Goal: Use online tool/utility: Use online tool/utility

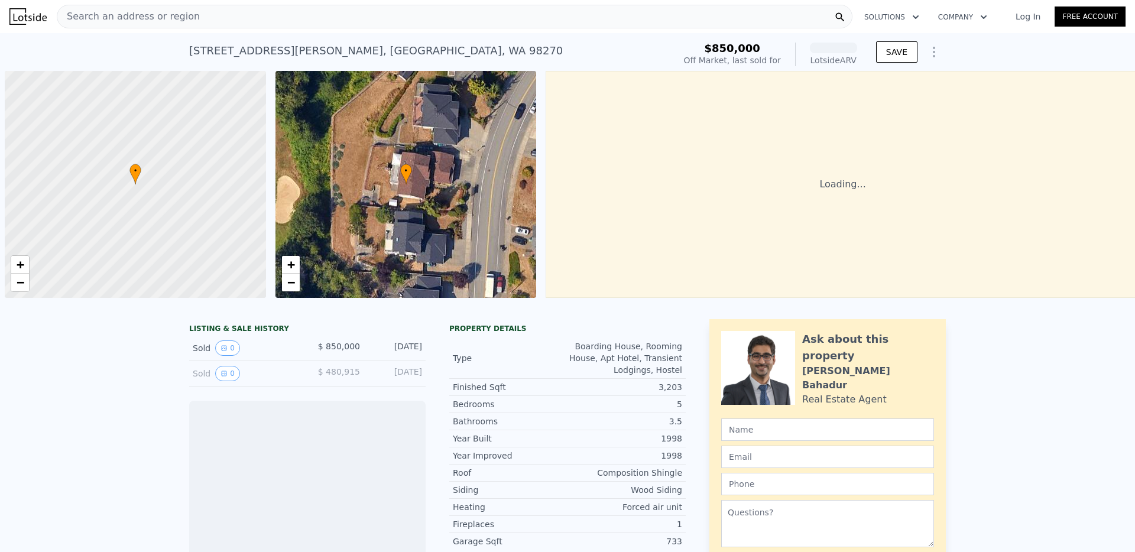
scroll to position [0, 5]
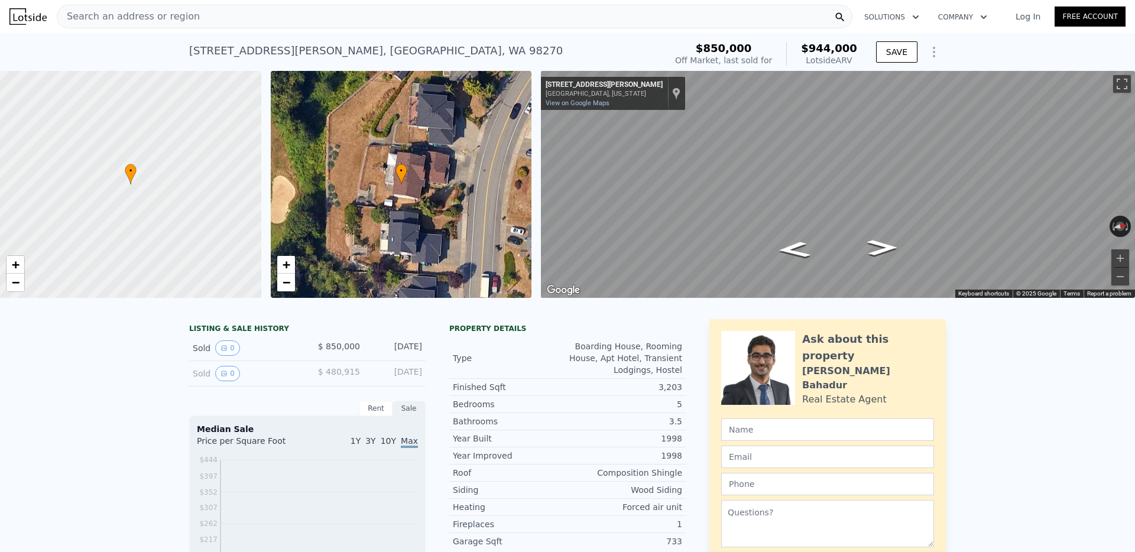
click at [209, 21] on div "Search an address or region" at bounding box center [454, 17] width 795 height 24
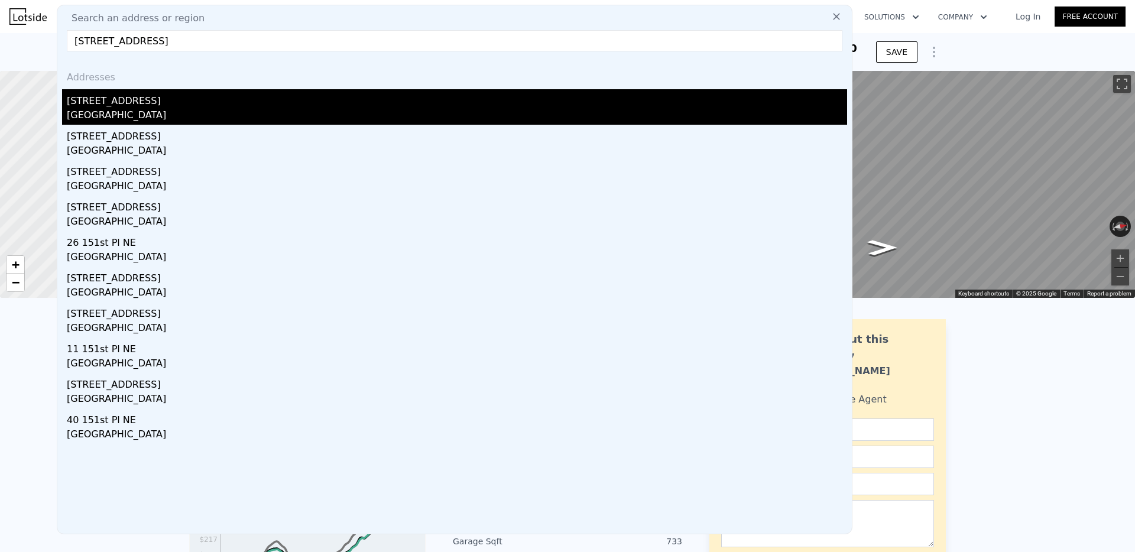
type input "[STREET_ADDRESS]"
click at [117, 109] on div "[GEOGRAPHIC_DATA]" at bounding box center [457, 116] width 780 height 17
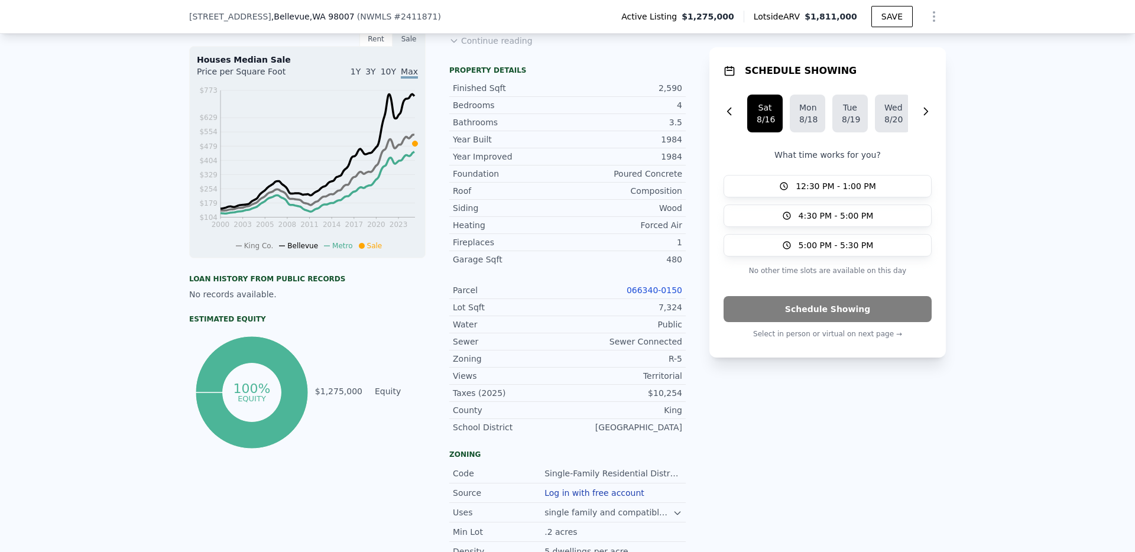
scroll to position [384, 0]
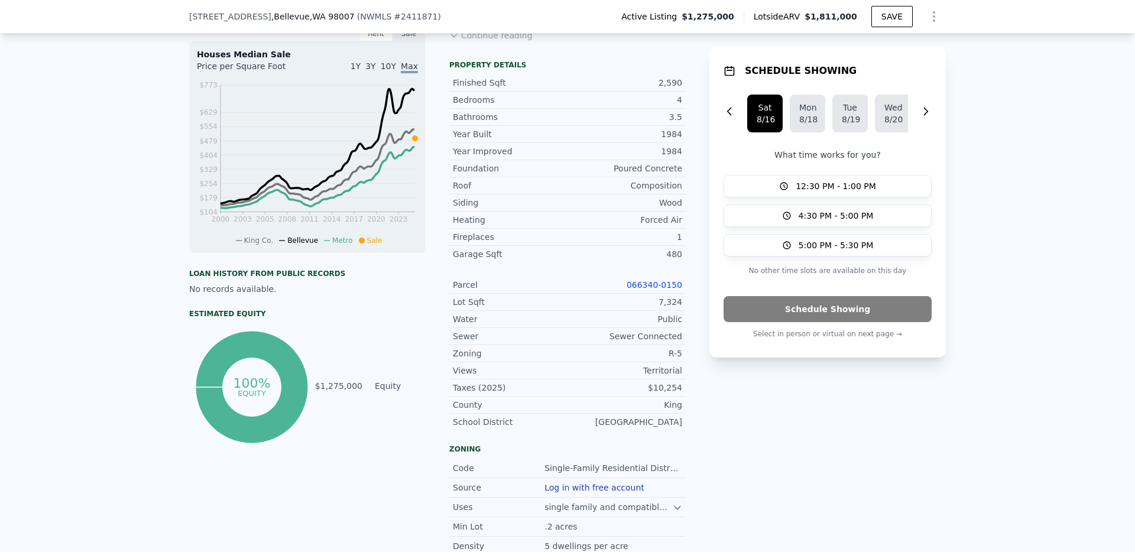
click at [642, 284] on link "066340-0150" at bounding box center [654, 284] width 56 height 9
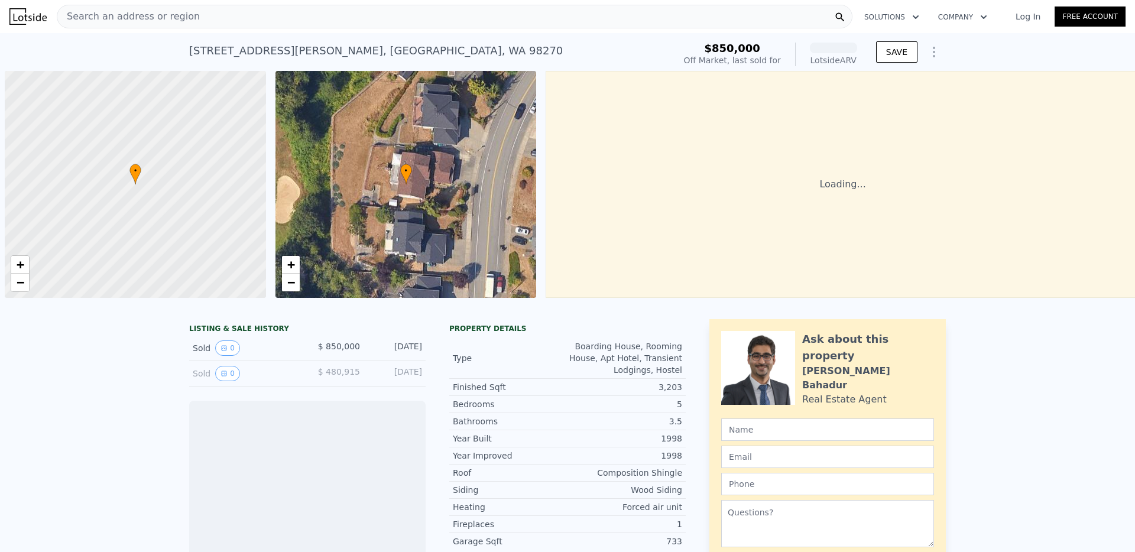
scroll to position [0, 5]
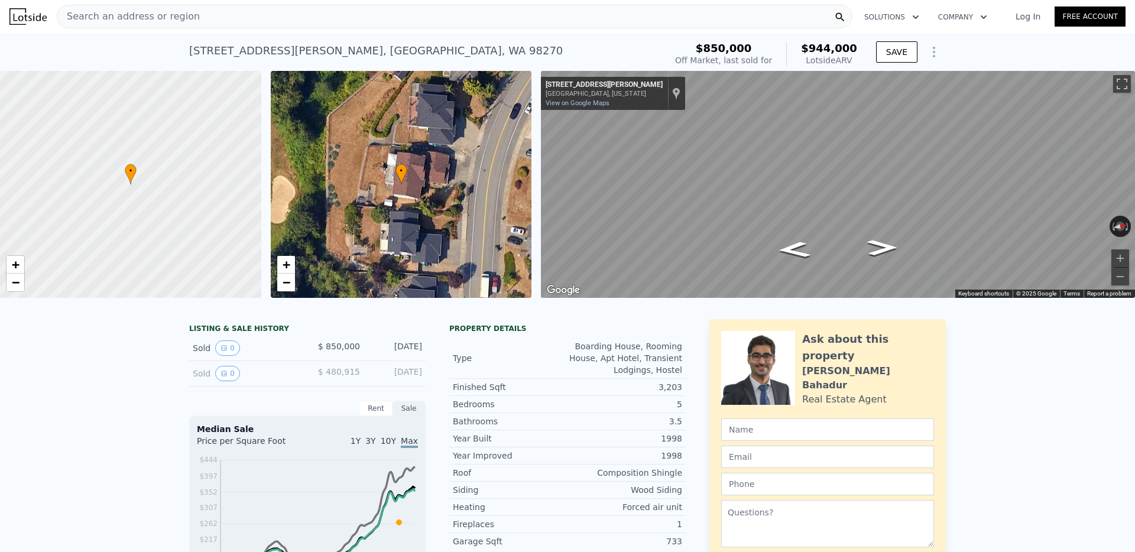
click at [466, 17] on div "Search an address or region" at bounding box center [454, 17] width 795 height 24
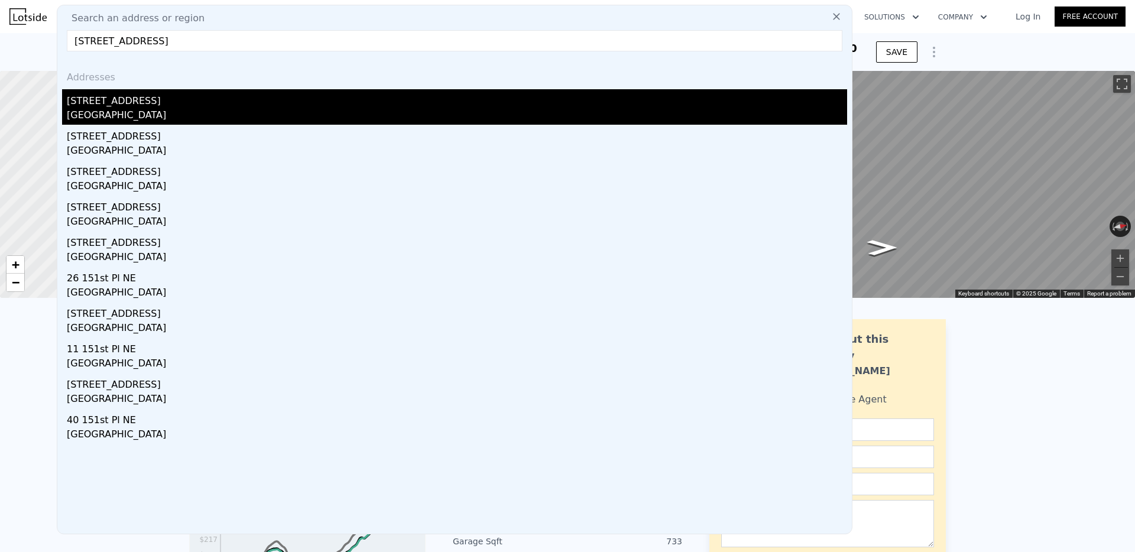
type input "[STREET_ADDRESS]"
click at [90, 96] on div "[STREET_ADDRESS]" at bounding box center [457, 98] width 780 height 19
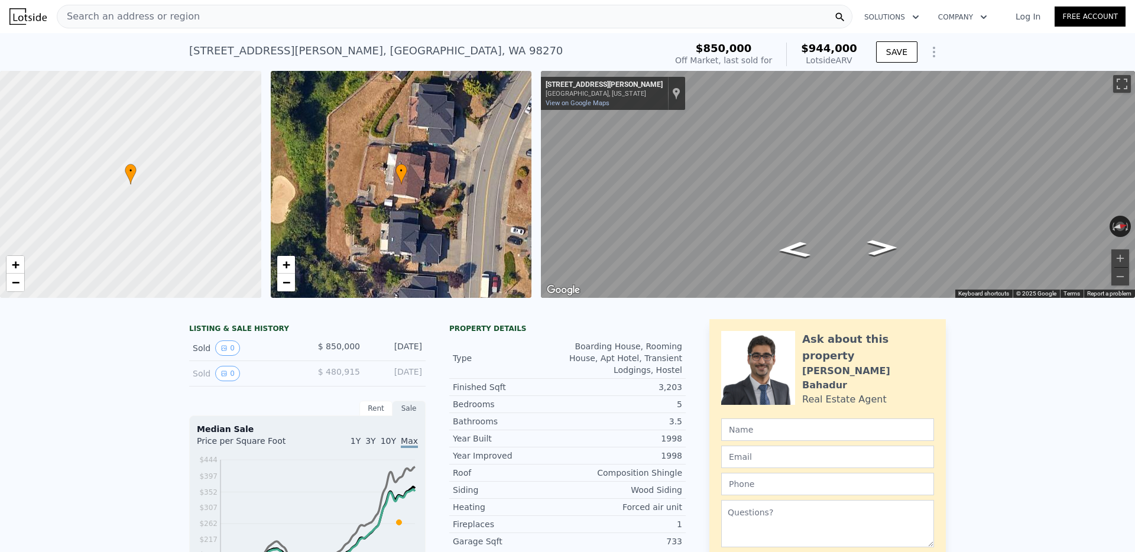
type input "1.75"
type input "2.75"
type input "1900"
type input "2489"
type input "7561"
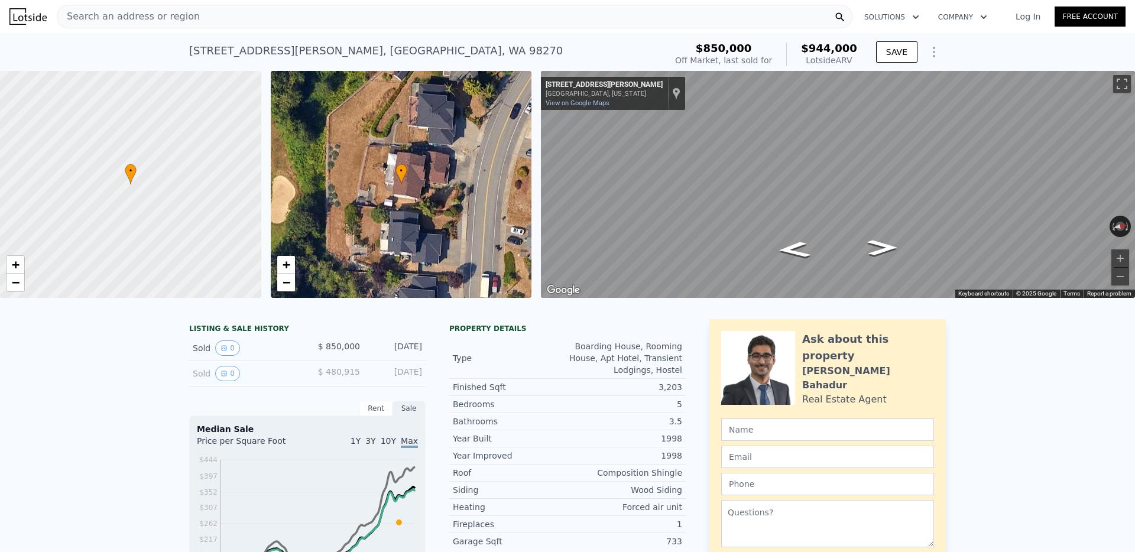
type input "13015"
type input "$ 1,811,000"
type input "8"
type input "$ 260,288"
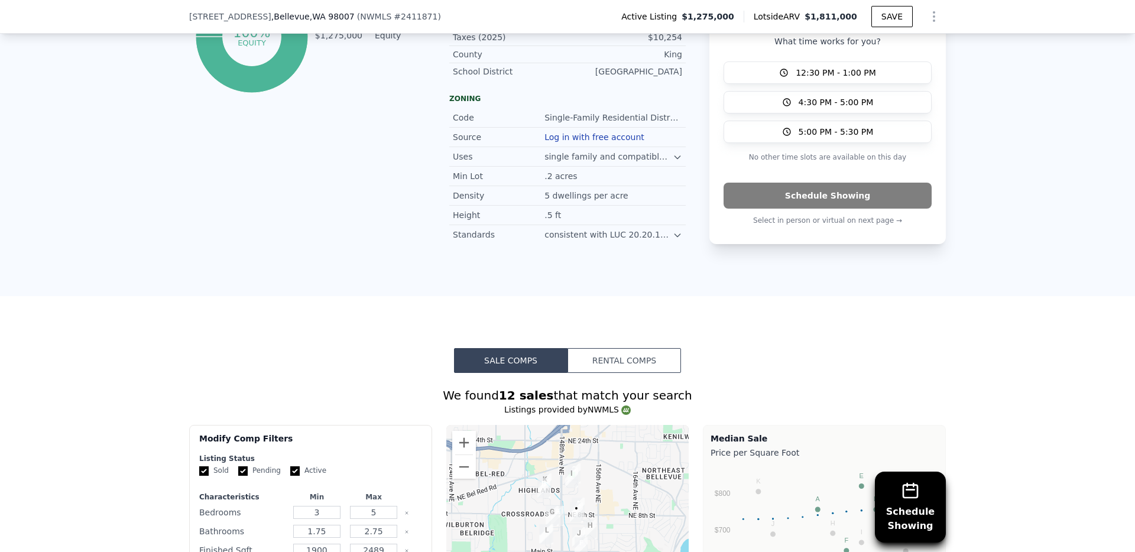
scroll to position [729, 0]
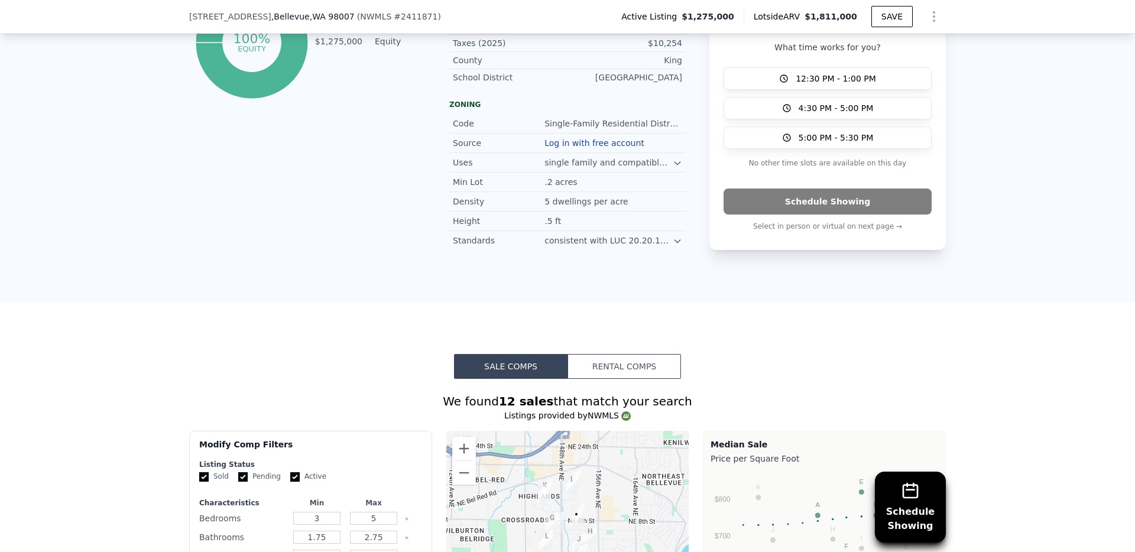
click at [677, 231] on div "Standards consistent with LUC 20.20.128 for AH suffix" at bounding box center [567, 240] width 236 height 19
click at [677, 236] on icon at bounding box center [677, 240] width 9 height 9
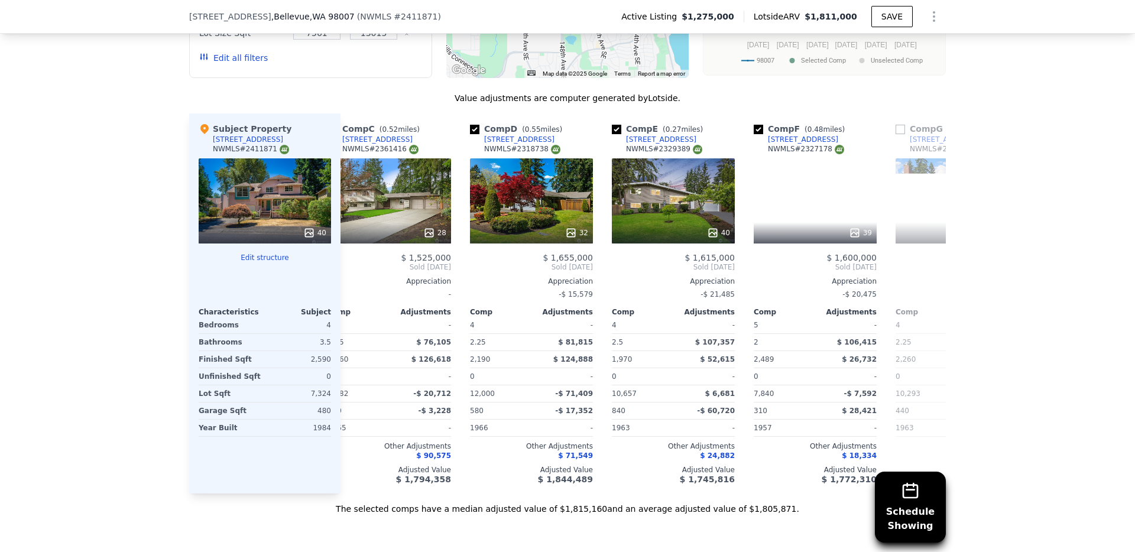
scroll to position [0, 0]
